Goal: Navigation & Orientation: Find specific page/section

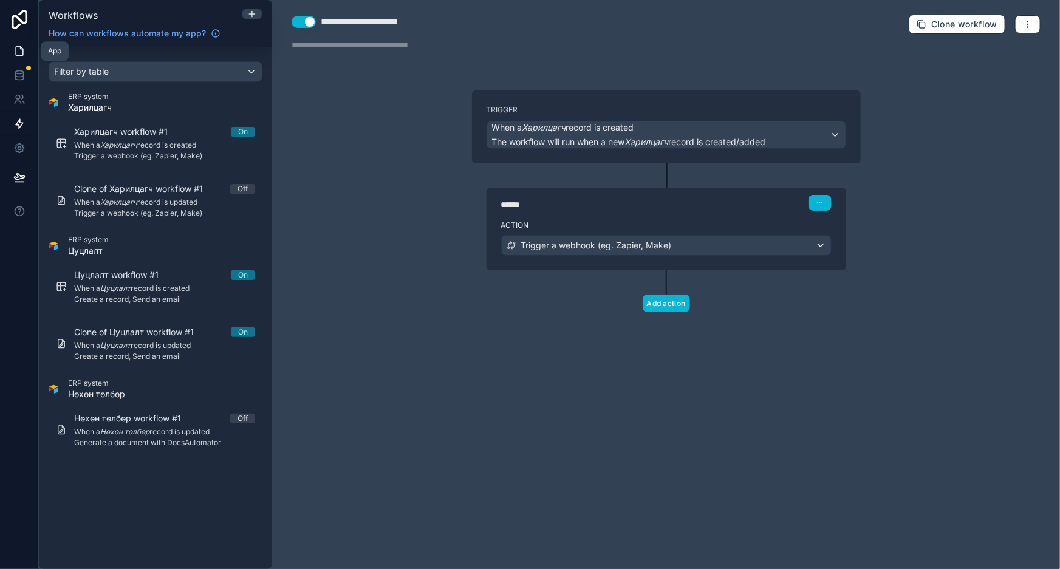
click at [17, 58] on link at bounding box center [19, 51] width 38 height 24
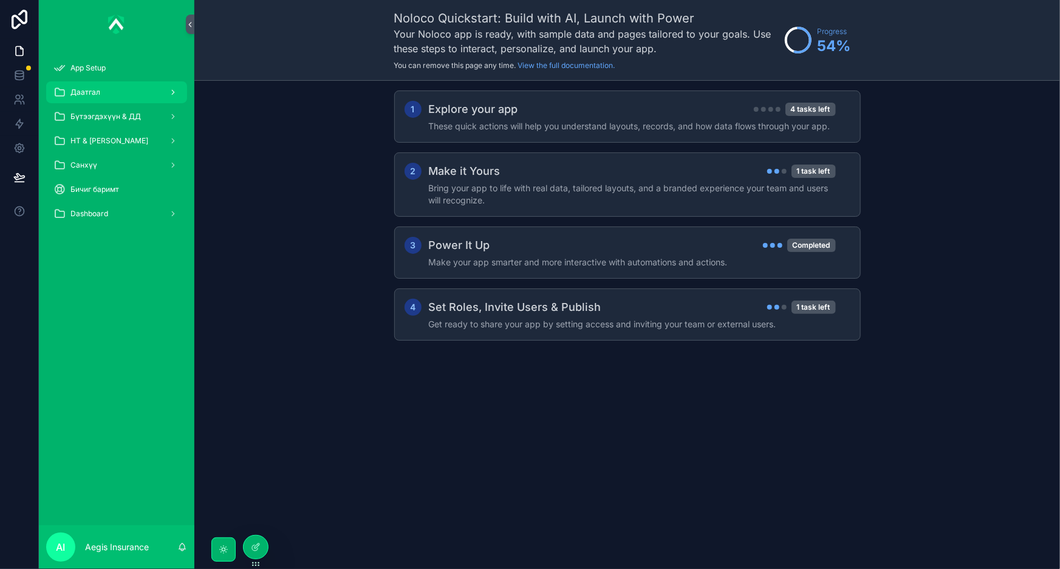
click at [102, 87] on div "Даатгал" at bounding box center [116, 92] width 126 height 19
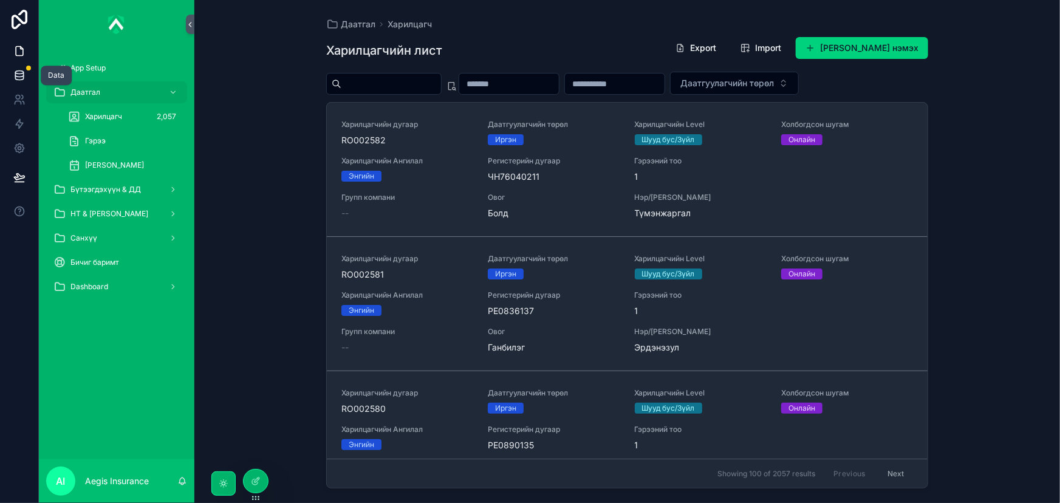
click at [21, 67] on link at bounding box center [19, 75] width 38 height 24
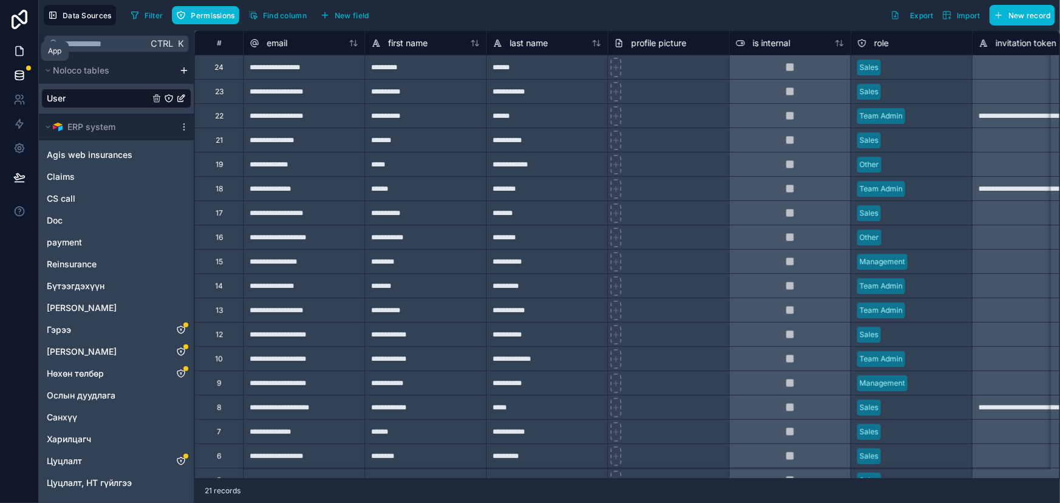
click at [17, 50] on icon at bounding box center [19, 51] width 12 height 12
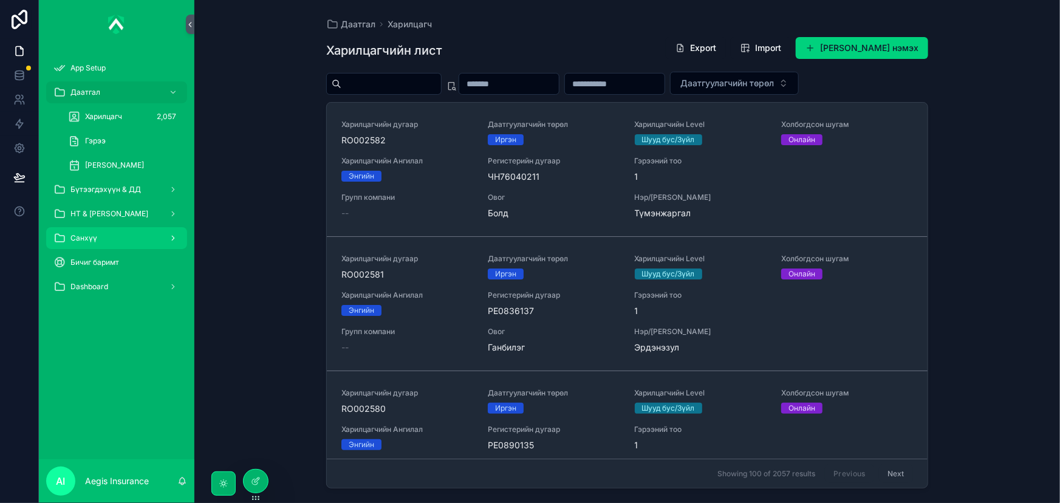
click at [114, 231] on div "Санхүү" at bounding box center [116, 237] width 126 height 19
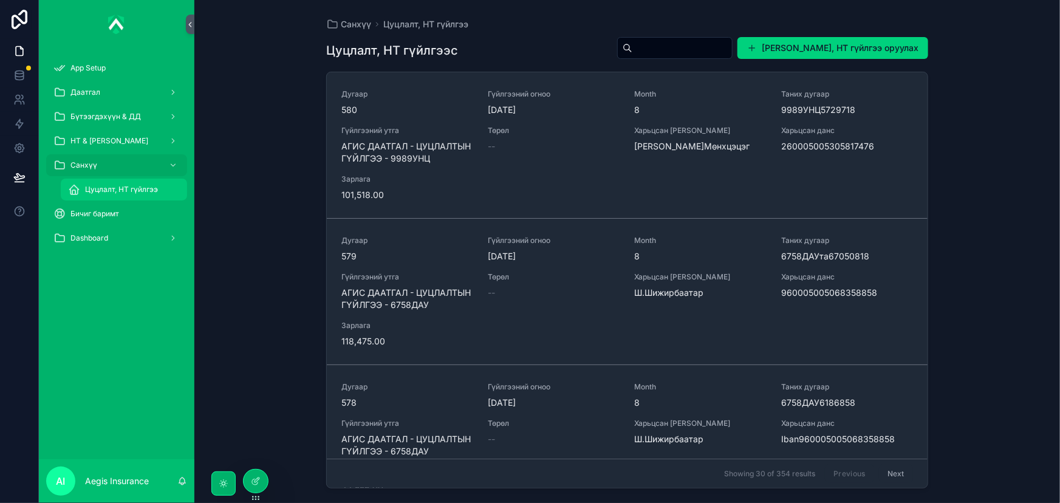
click at [131, 192] on span "Цуцлалт, НТ гүйлгээ" at bounding box center [121, 190] width 73 height 10
click at [132, 147] on div "НТ & [PERSON_NAME]" at bounding box center [116, 140] width 126 height 19
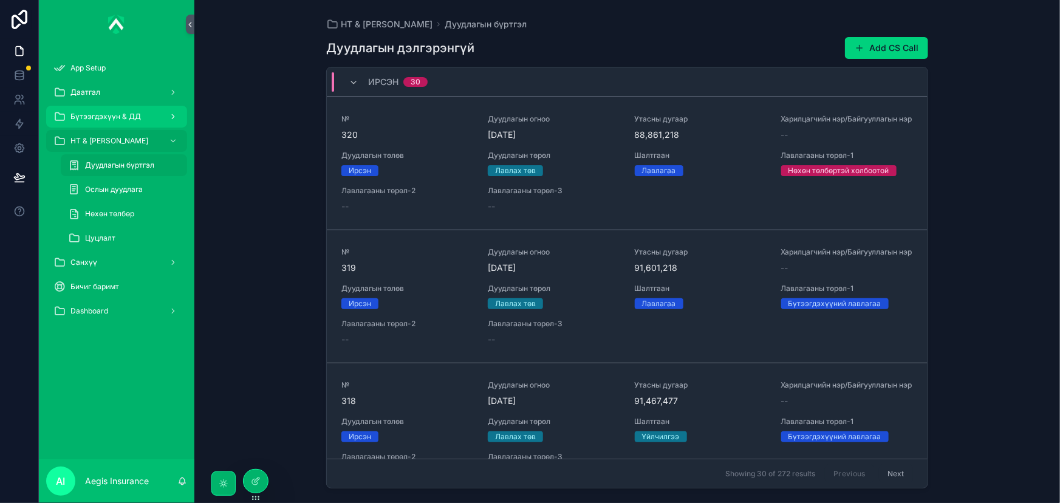
click at [125, 115] on span "Бүтээгдэхүүн & ДД" at bounding box center [105, 117] width 70 height 10
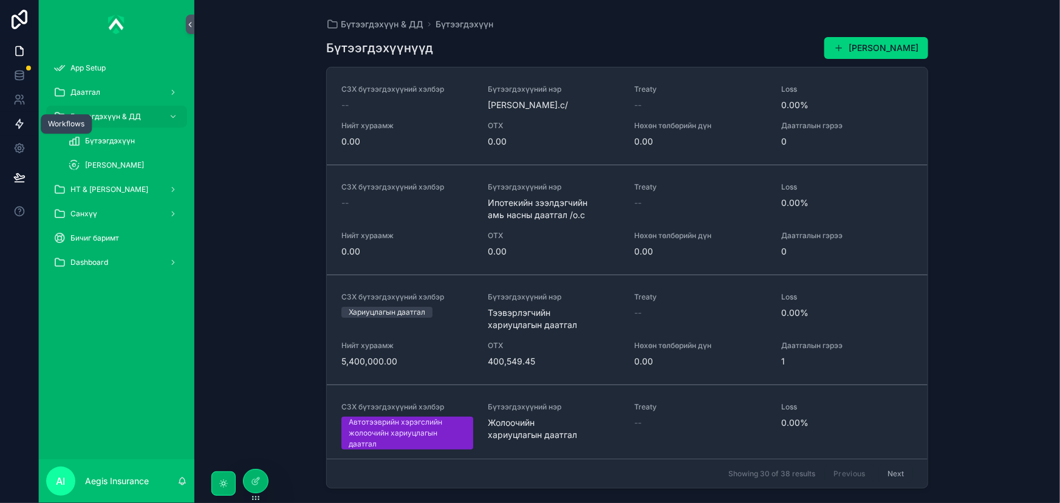
click at [6, 128] on link at bounding box center [19, 124] width 38 height 24
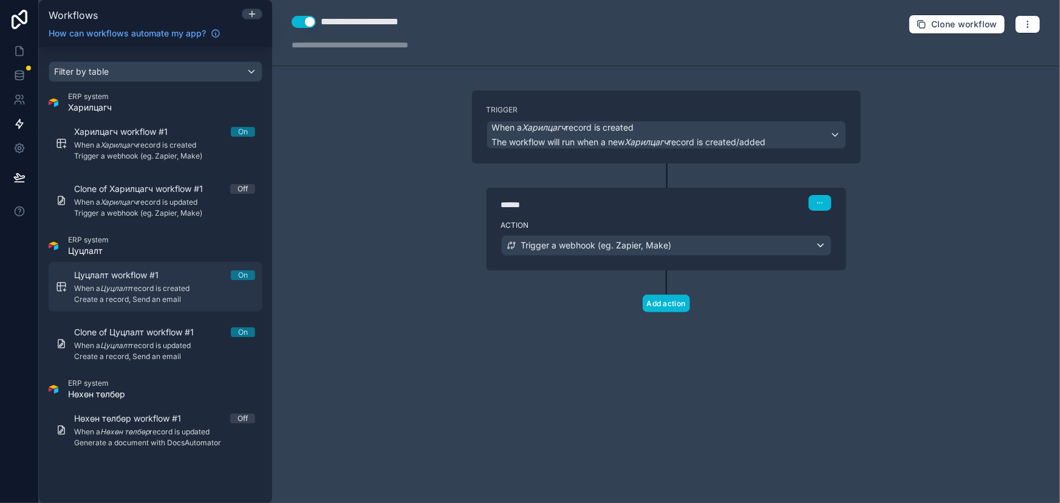
click at [144, 299] on span "Create a record, Send an email" at bounding box center [164, 300] width 181 height 10
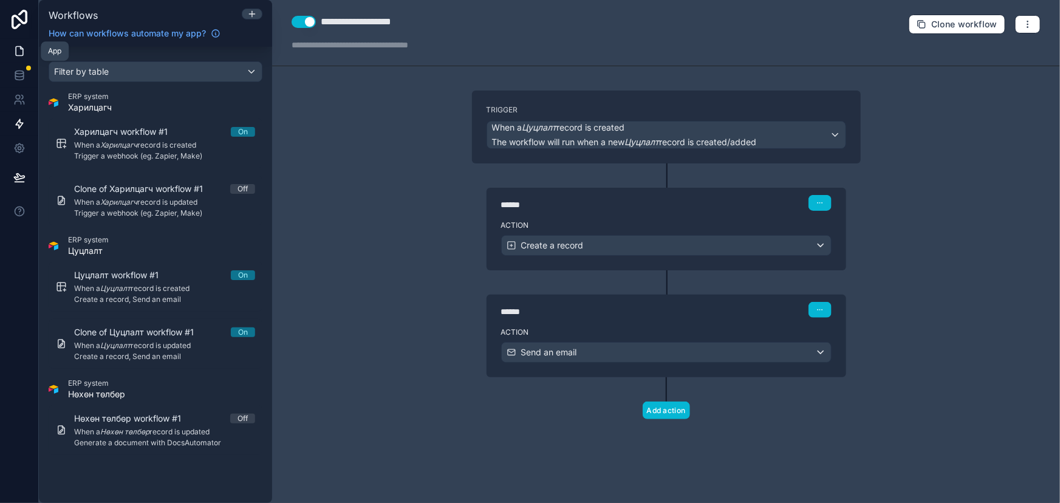
click at [21, 55] on icon at bounding box center [19, 51] width 12 height 12
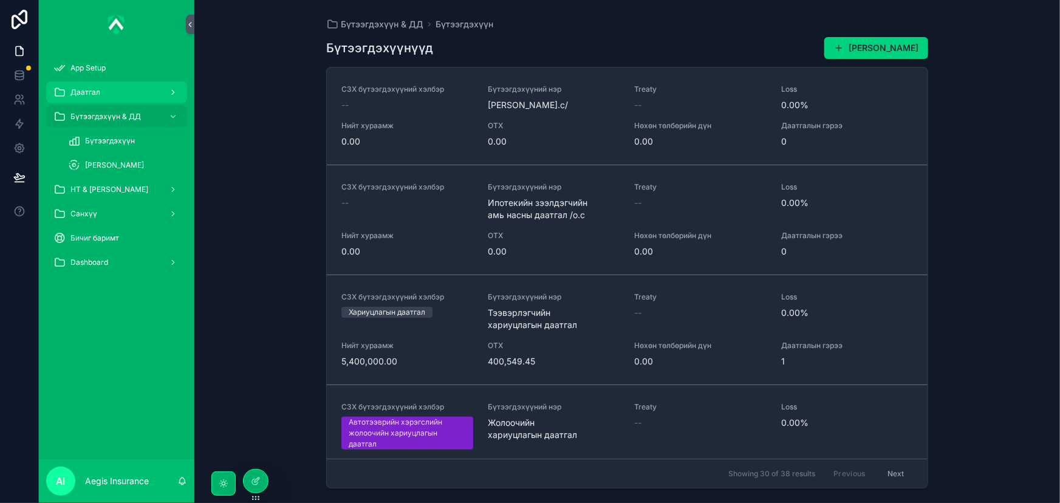
click at [95, 97] on span "Даатгал" at bounding box center [85, 92] width 30 height 10
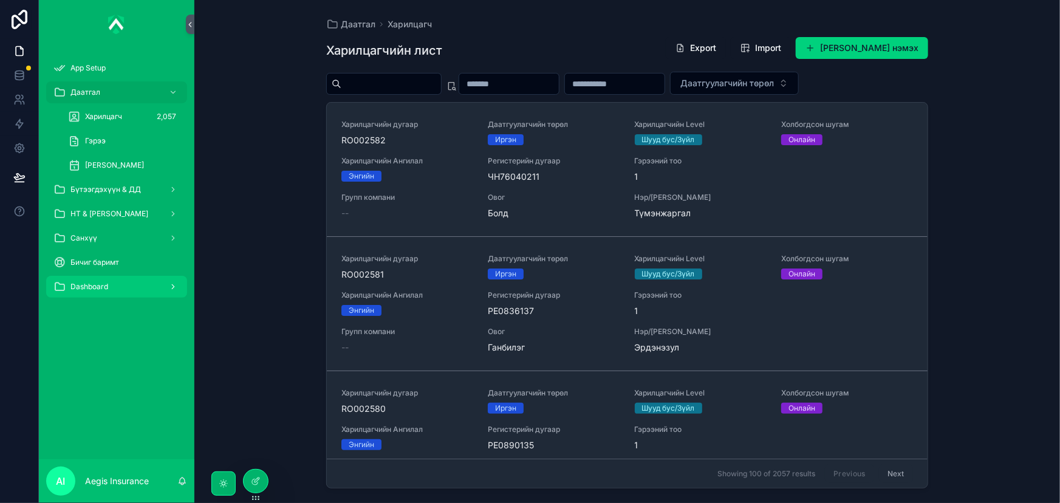
click at [88, 291] on div "Dashboard" at bounding box center [116, 286] width 126 height 19
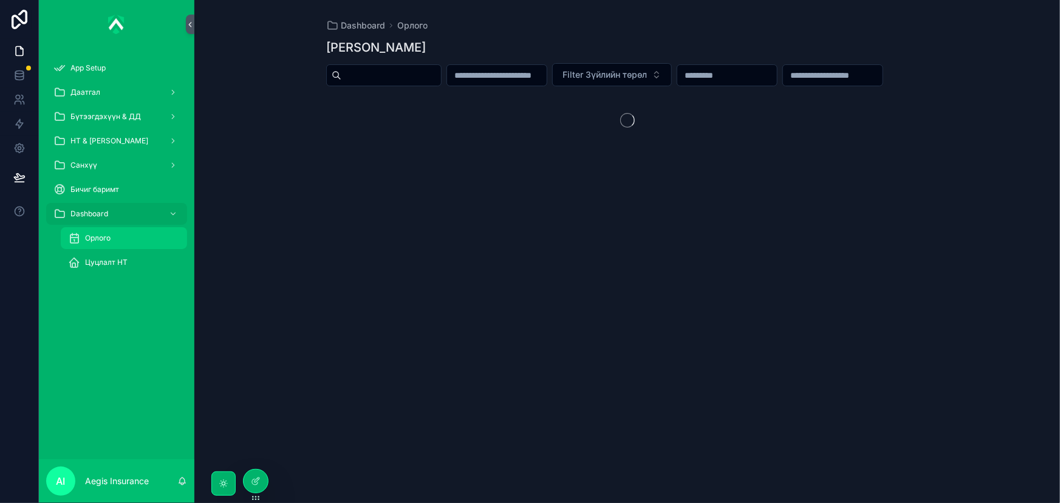
click at [116, 241] on div "Орлого" at bounding box center [124, 237] width 112 height 19
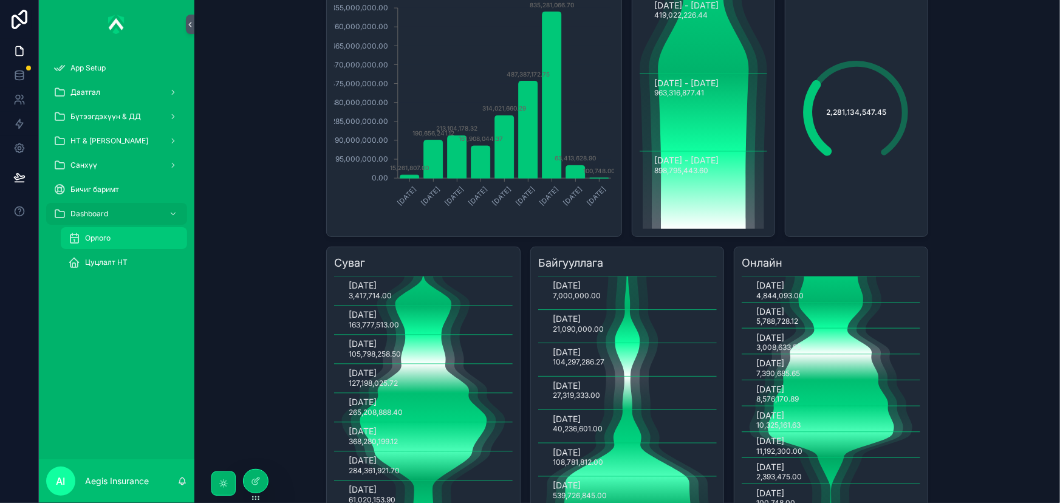
scroll to position [177, 0]
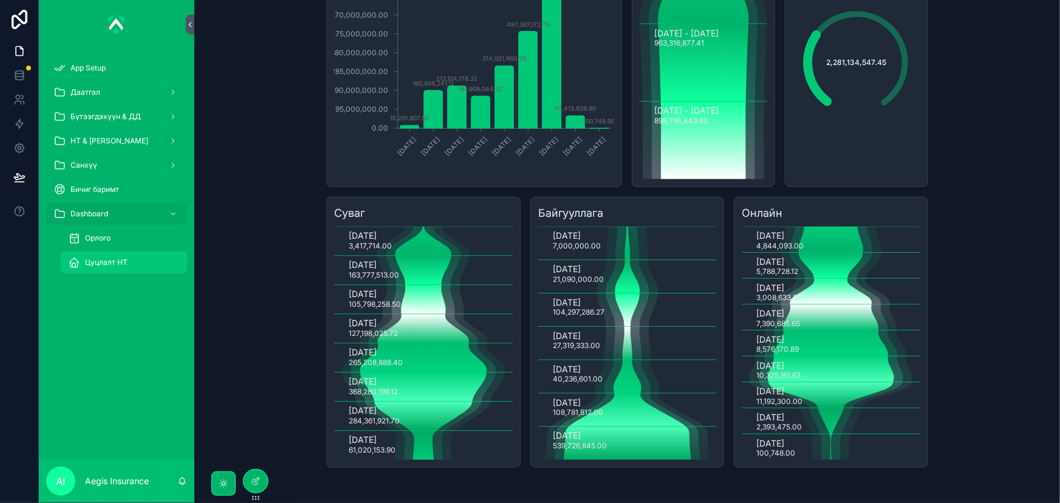
click at [127, 265] on div "Цуцлалт НТ" at bounding box center [124, 262] width 112 height 19
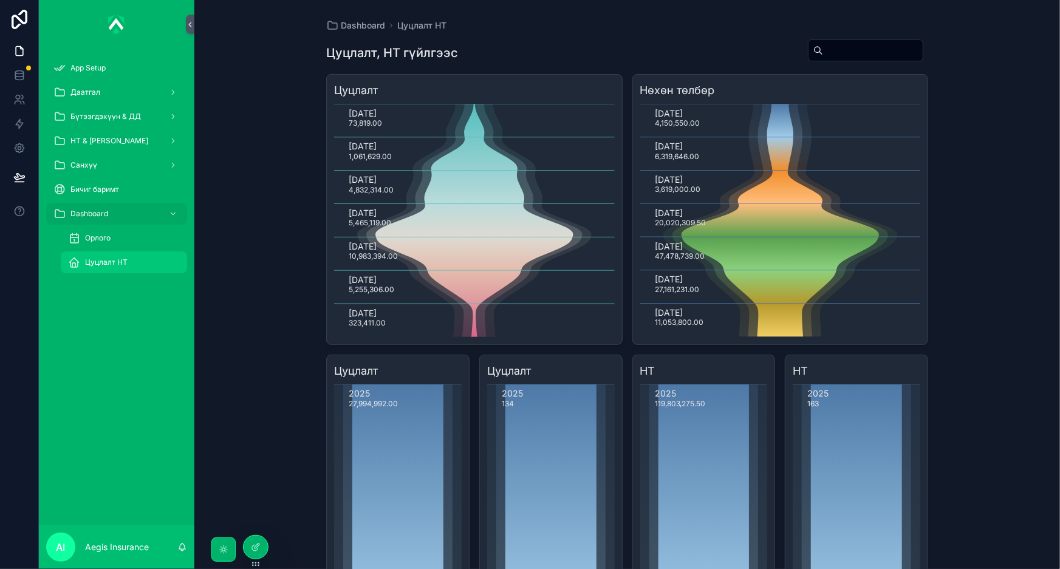
scroll to position [95, 0]
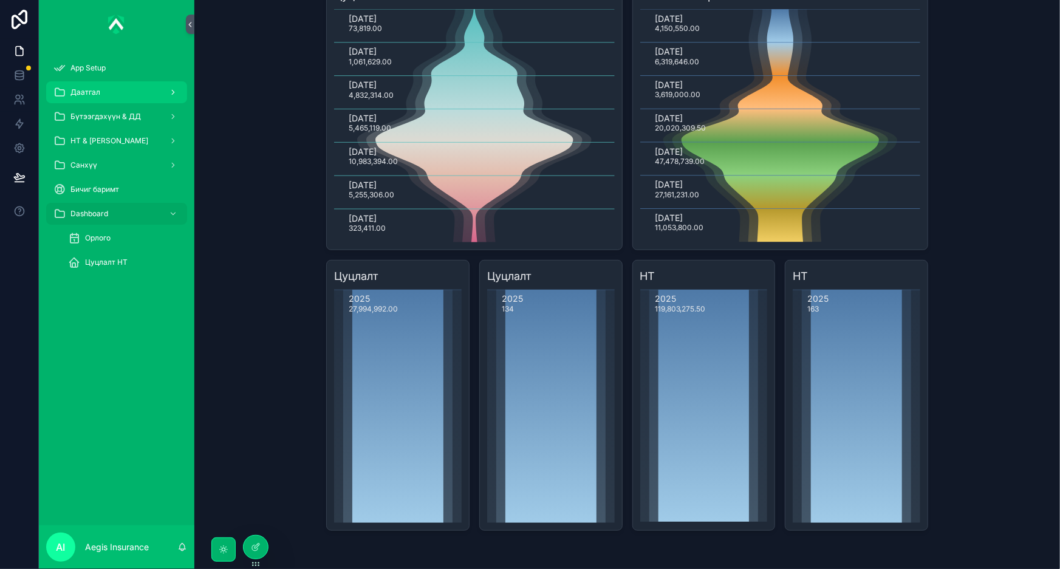
click at [119, 84] on div "Даатгал" at bounding box center [116, 92] width 126 height 19
